Goal: Information Seeking & Learning: Learn about a topic

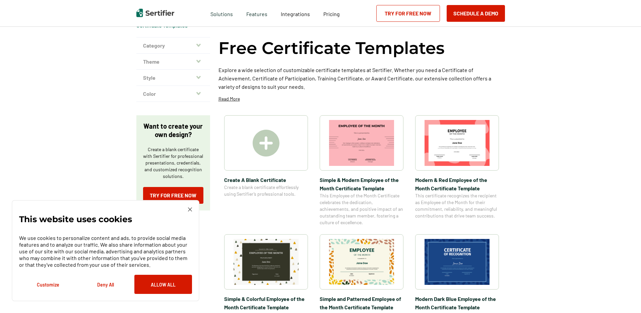
scroll to position [31, 0]
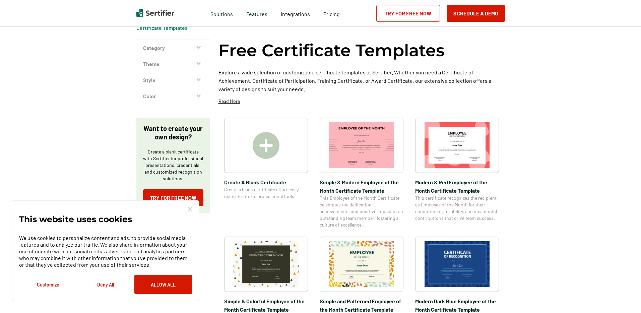
click at [190, 209] on img at bounding box center [190, 209] width 4 height 4
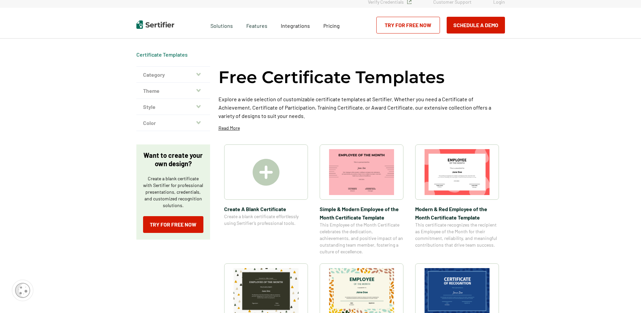
scroll to position [0, 0]
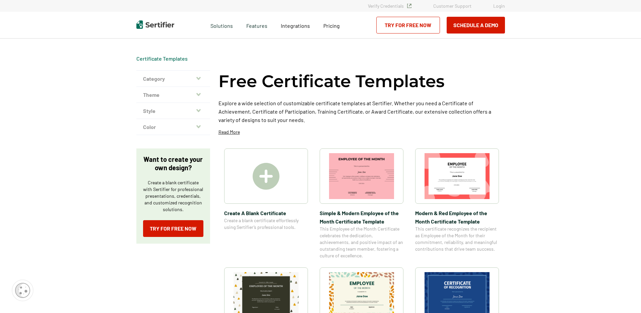
click at [196, 93] on button "Theme" at bounding box center [173, 95] width 74 height 16
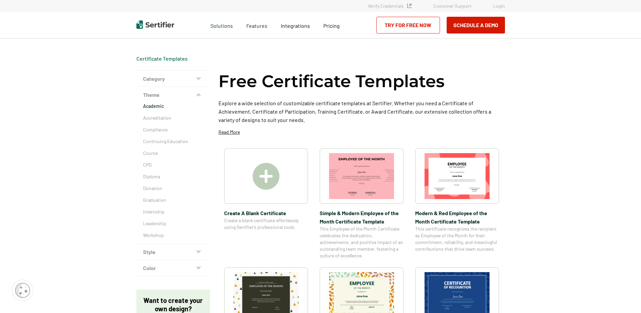
click at [151, 106] on p "Academic" at bounding box center [173, 106] width 60 height 7
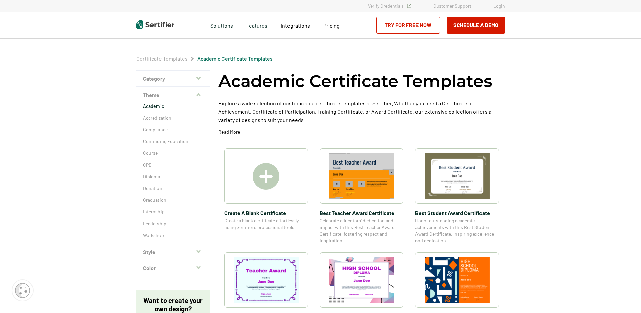
click at [535, 137] on div "Certificate Templates Academic Certificate Templates Category Achievement Recog…" at bounding box center [320, 314] width 641 height 605
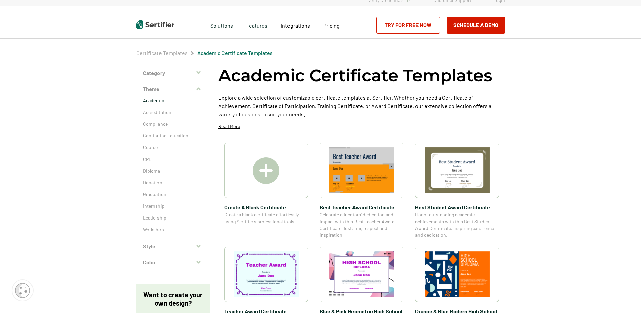
scroll to position [1, 0]
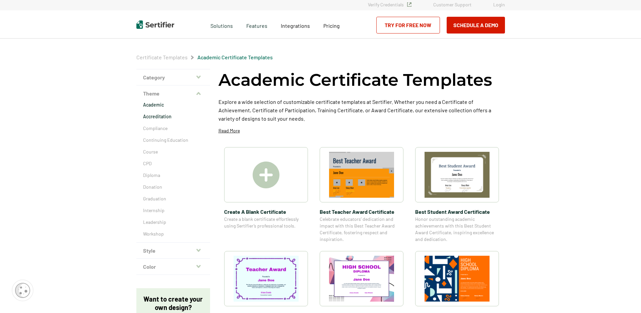
click at [162, 117] on p "Accreditation" at bounding box center [173, 116] width 60 height 7
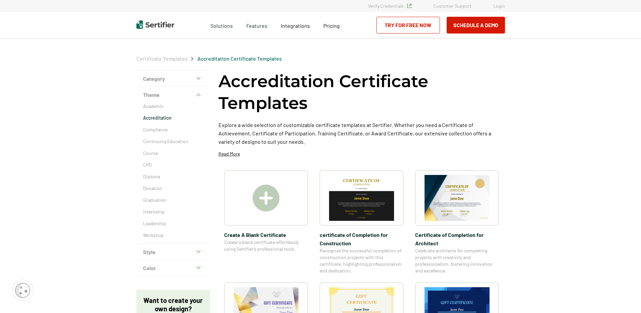
click at [277, 199] on img at bounding box center [265, 198] width 27 height 27
click at [485, 150] on div "Accreditation Certificate Templates Explore a wide selection of customizable ce…" at bounding box center [361, 115] width 286 height 91
click at [187, 253] on button "Style" at bounding box center [173, 252] width 74 height 16
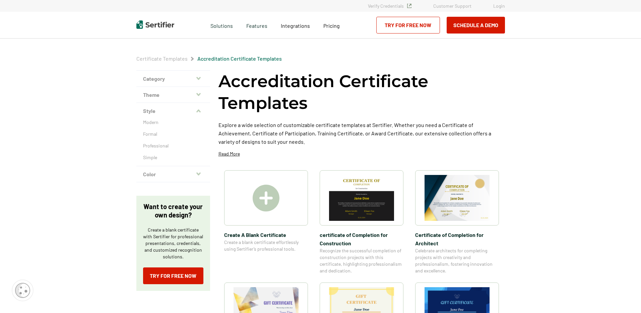
click at [152, 126] on div "Modern Formal Professional Simple" at bounding box center [173, 142] width 74 height 47
click at [152, 123] on p "Modern" at bounding box center [173, 122] width 60 height 7
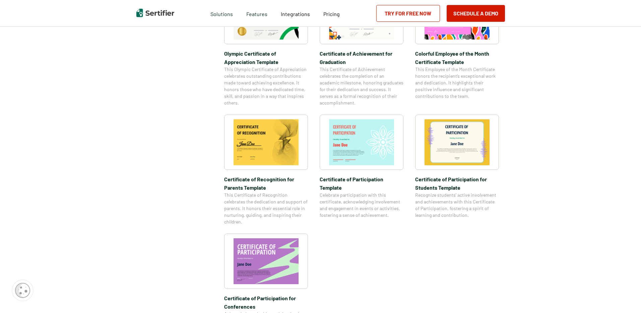
scroll to position [480, 0]
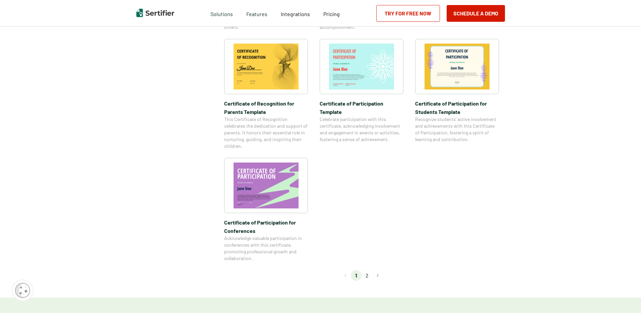
click at [370, 277] on li "2" at bounding box center [366, 275] width 11 height 11
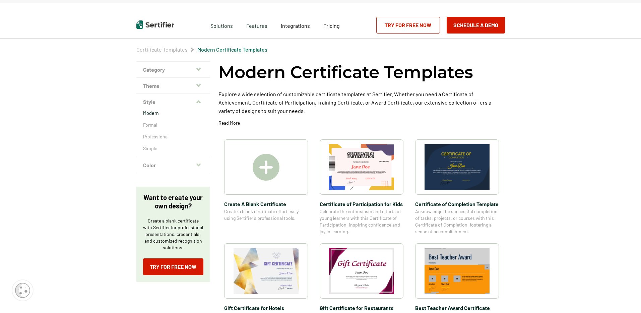
scroll to position [0, 0]
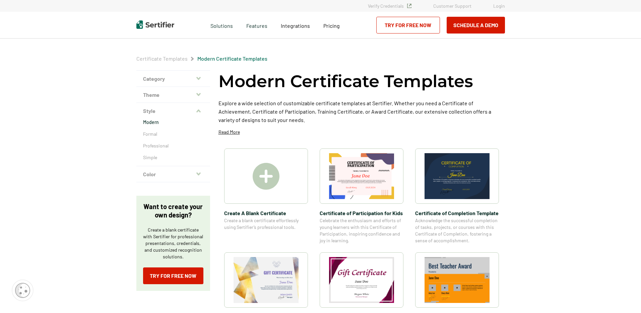
click at [173, 94] on button "Theme" at bounding box center [173, 95] width 74 height 16
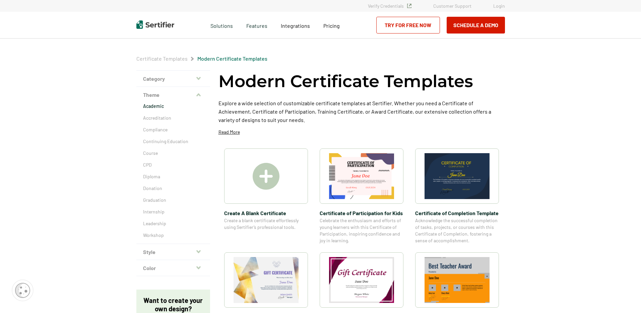
click at [158, 108] on p "Academic" at bounding box center [173, 106] width 60 height 7
